Goal: Go to known website: Access a specific website the user already knows

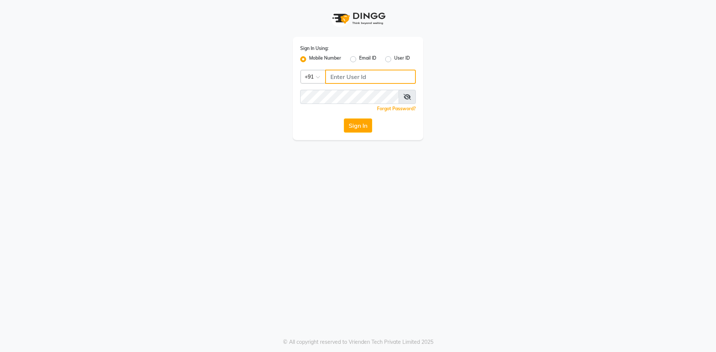
click at [360, 77] on input "Username" at bounding box center [370, 77] width 91 height 14
type input "9167577691"
click at [363, 120] on button "Sign In" at bounding box center [358, 126] width 28 height 14
